Goal: Find specific page/section: Find specific page/section

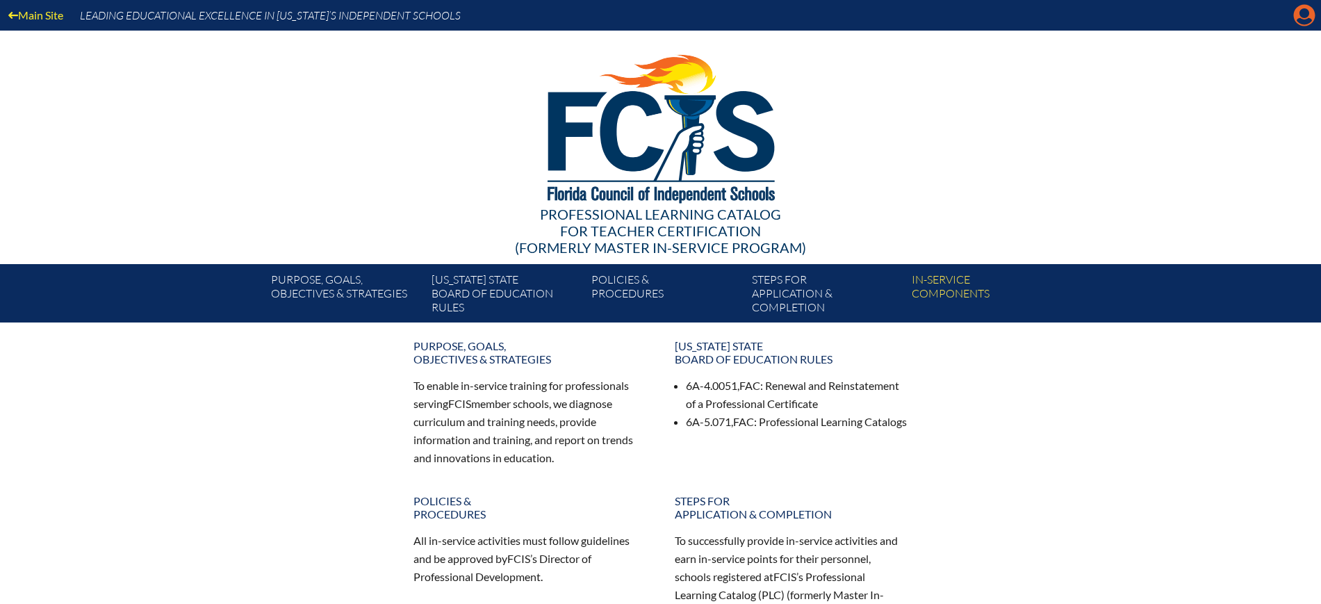
click at [1305, 9] on icon "Manage Account" at bounding box center [1304, 15] width 22 height 22
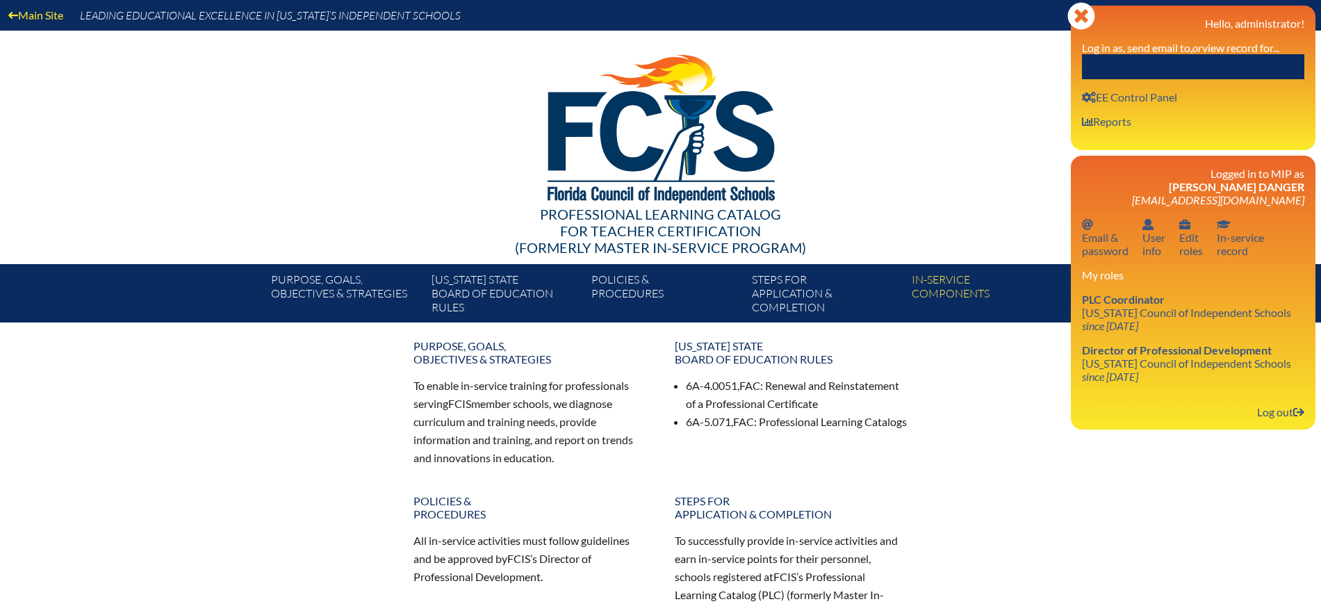
click at [1206, 70] on input "text" at bounding box center [1193, 66] width 222 height 25
paste input "[PERSON_NAME]"
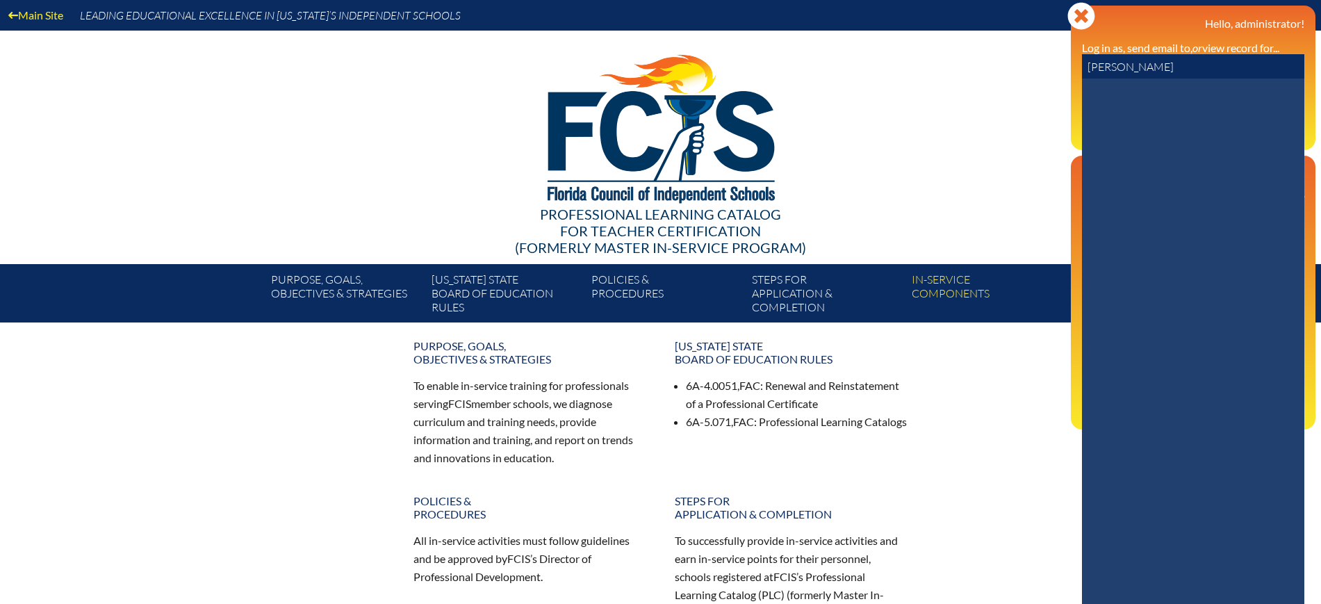
drag, startPoint x: 1129, startPoint y: 64, endPoint x: 1081, endPoint y: 67, distance: 47.3
click at [1081, 67] on div "Close Manage Account Hello, administrator! Log in as, send email to, or view re…" at bounding box center [1193, 78] width 245 height 145
type input "Corman"
click at [1270, 115] on icon at bounding box center [1282, 115] width 24 height 24
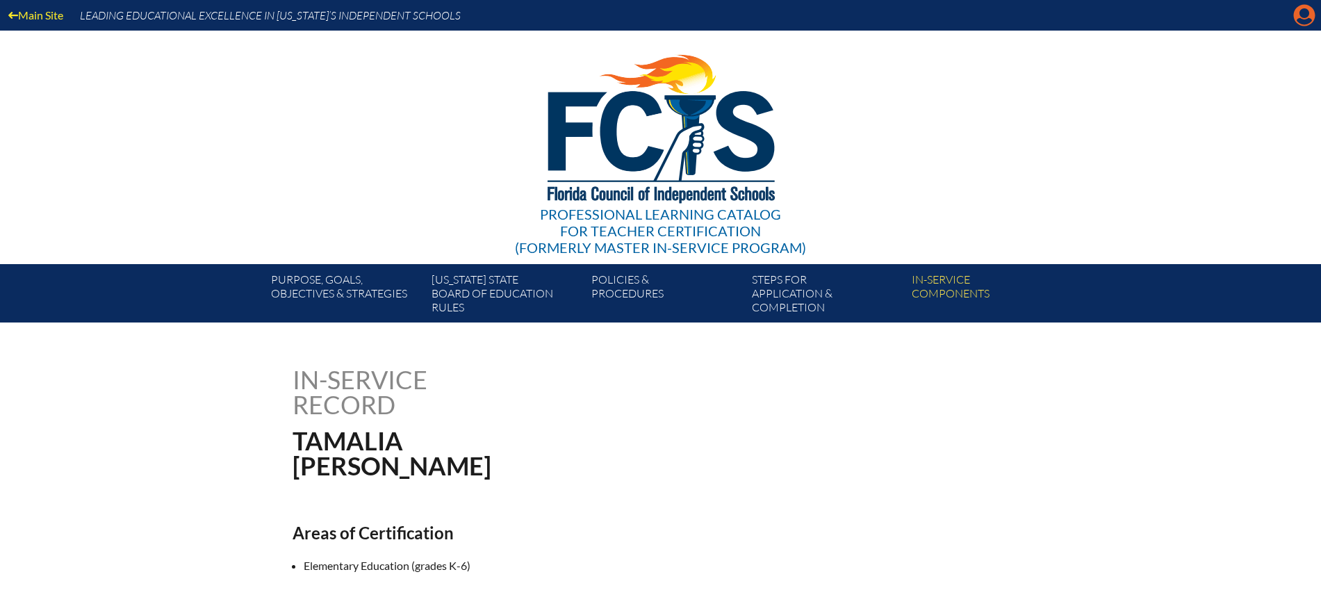
click at [1311, 17] on icon at bounding box center [1305, 16] width 22 height 22
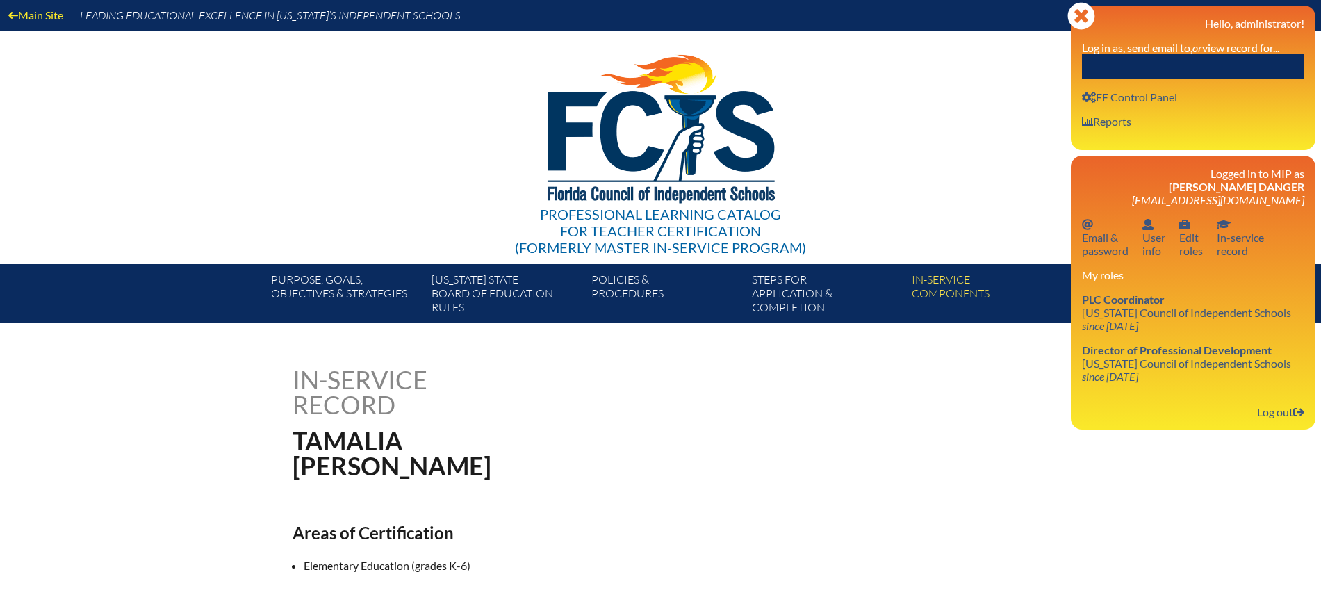
click at [1259, 58] on input "text" at bounding box center [1193, 66] width 222 height 25
paste input "Andrew Cooper"
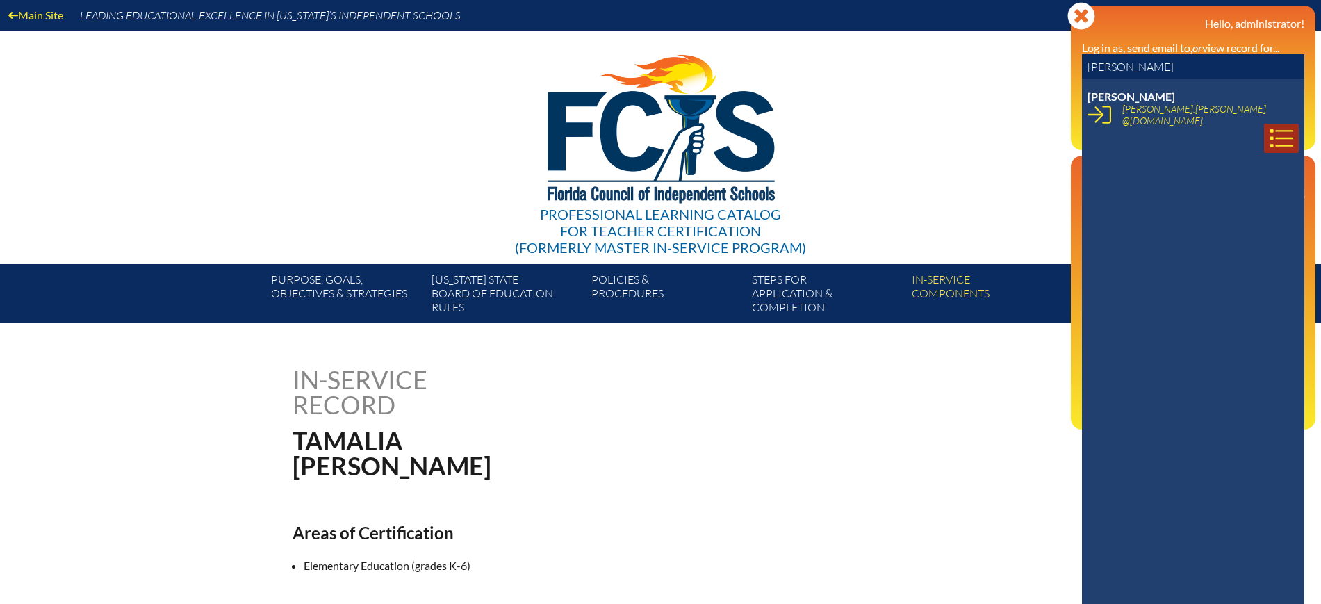
type input "Andrew Cooper"
click at [1273, 126] on icon at bounding box center [1282, 138] width 24 height 24
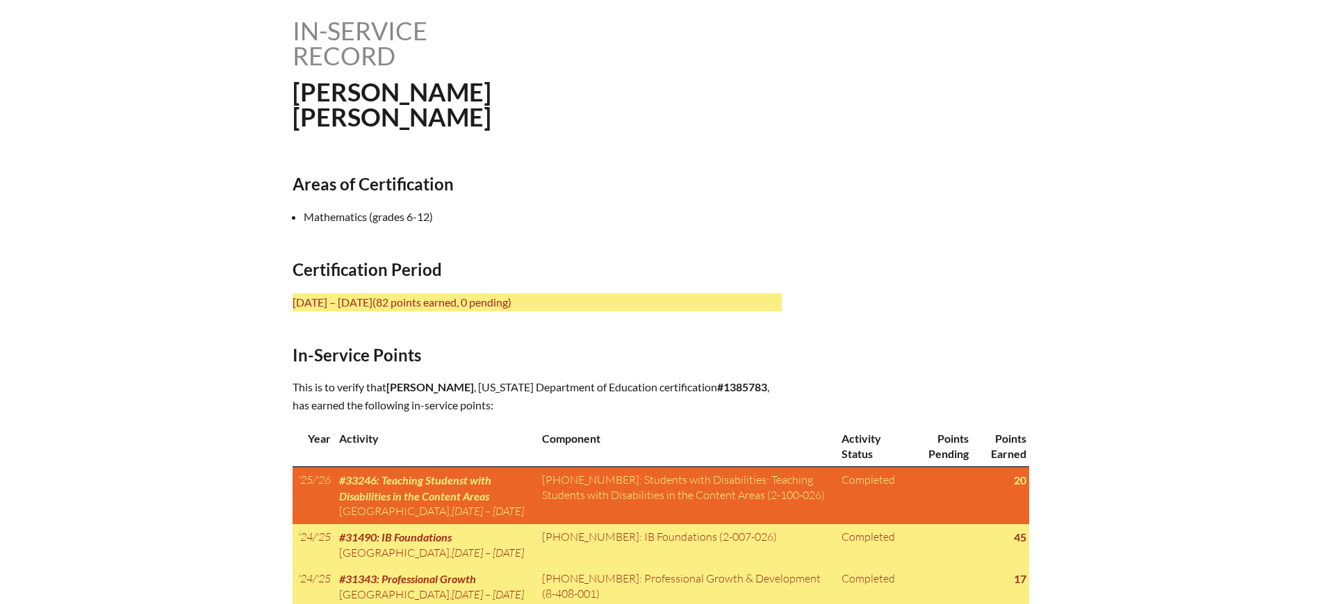
scroll to position [521, 0]
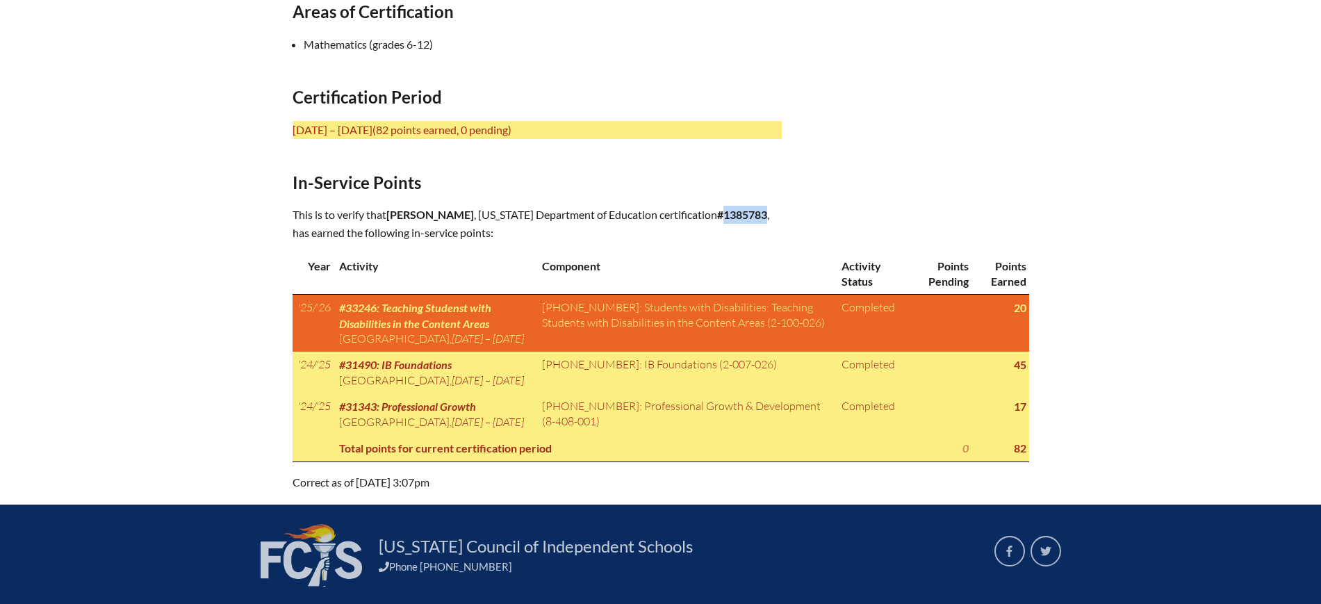
drag, startPoint x: 767, startPoint y: 206, endPoint x: 721, endPoint y: 208, distance: 45.9
click at [721, 208] on p "This is to verify that Andrew Cooper , Florida Department of Education certific…" at bounding box center [537, 224] width 489 height 36
copy b "1385783"
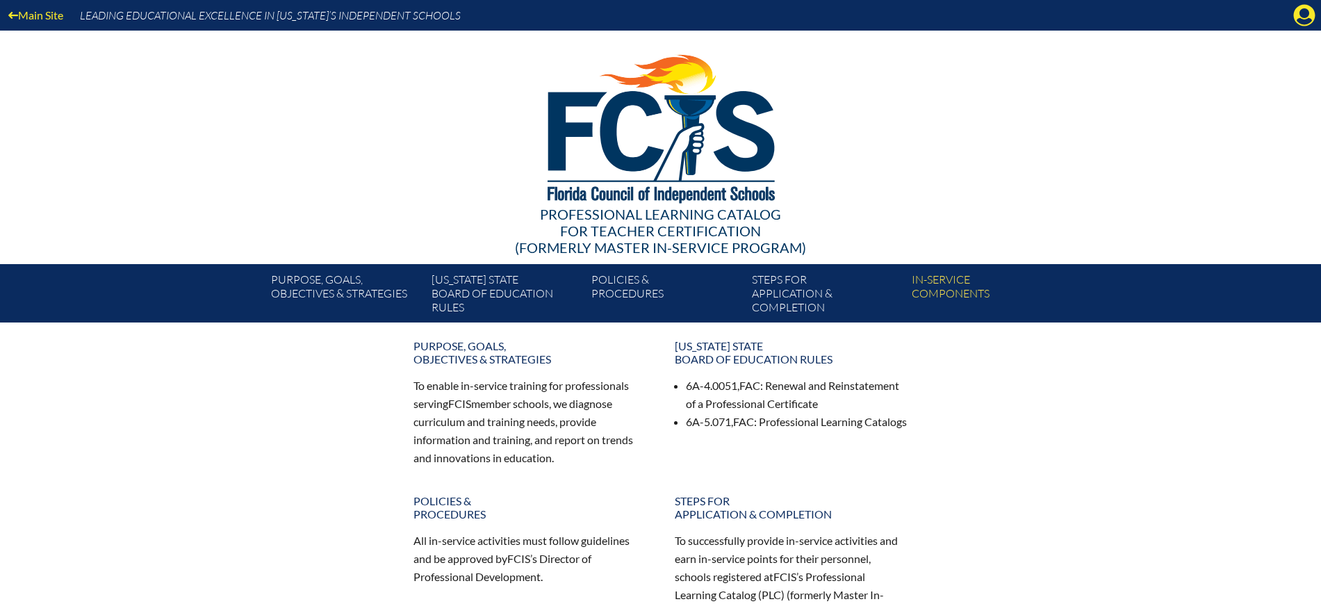
click at [1290, 16] on div "Main Site Leading Educational Excellence in [US_STATE]’s Independent Schools" at bounding box center [660, 15] width 1321 height 31
click at [1298, 13] on icon at bounding box center [1305, 16] width 22 height 22
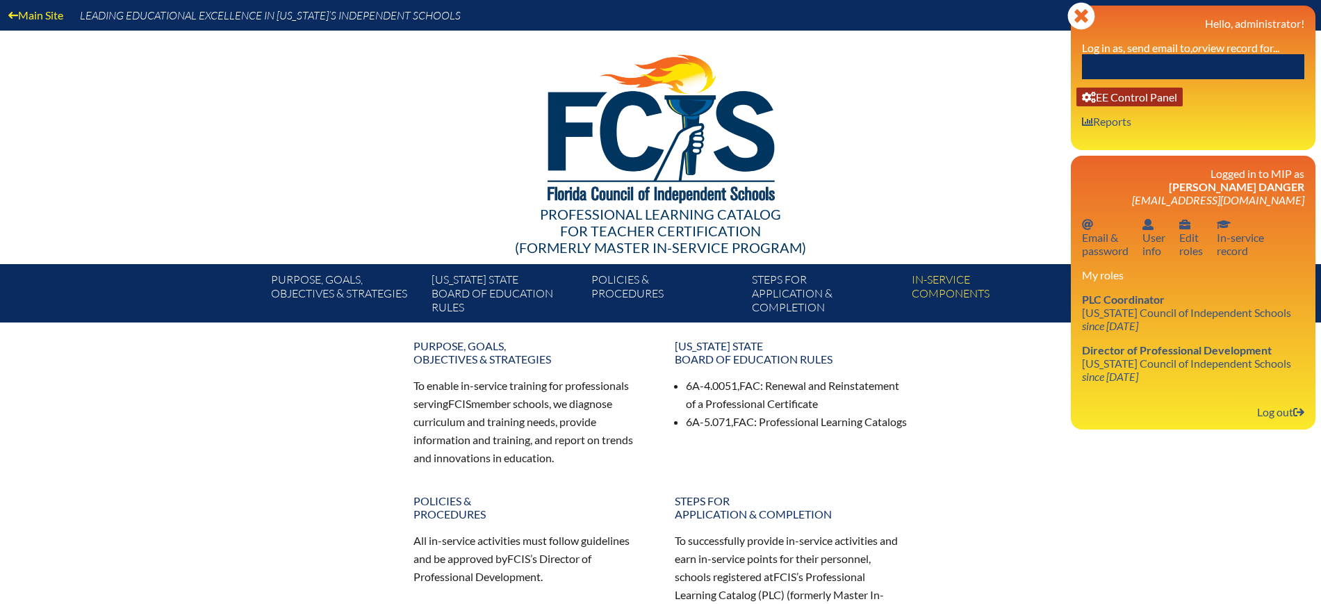
click at [1174, 97] on link "User info EE Control Panel" at bounding box center [1129, 97] width 106 height 19
